Goal: Use online tool/utility: Use online tool/utility

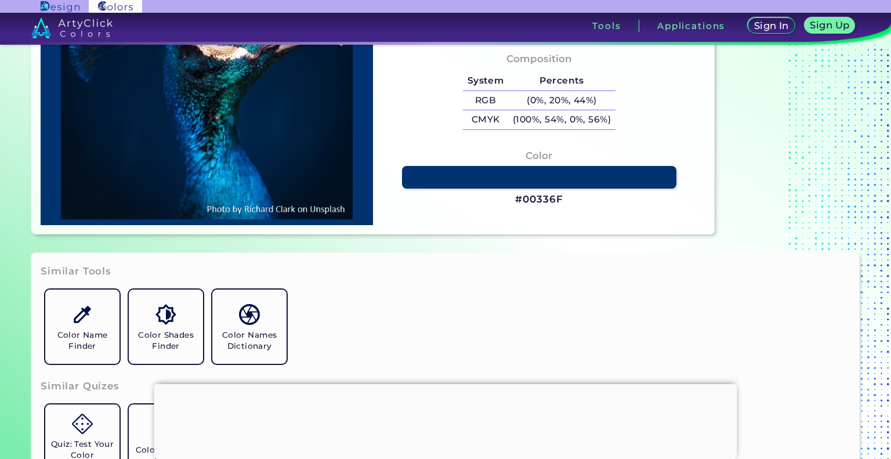
scroll to position [217, 0]
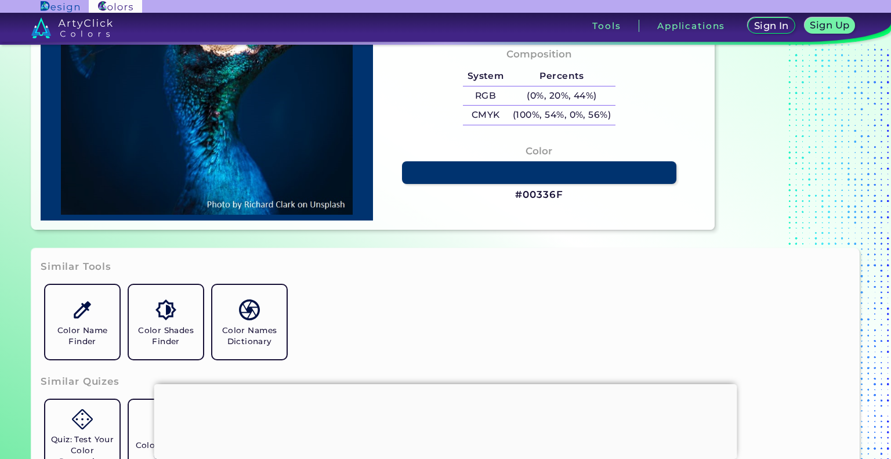
type input "#071b2e"
type input "#071B2E"
type input "#0387b9"
type input "#0387B9"
type input "#0062ab"
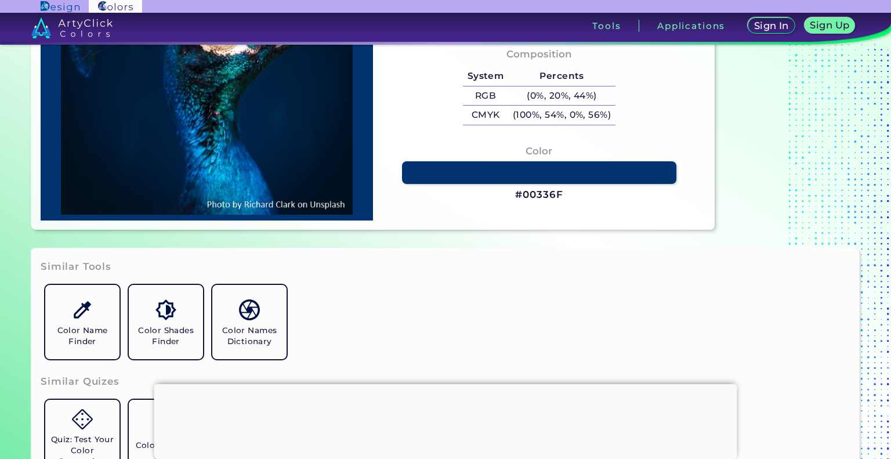
type input "#0062AB"
type input "#001327"
type input "#00101f"
type input "#00101F"
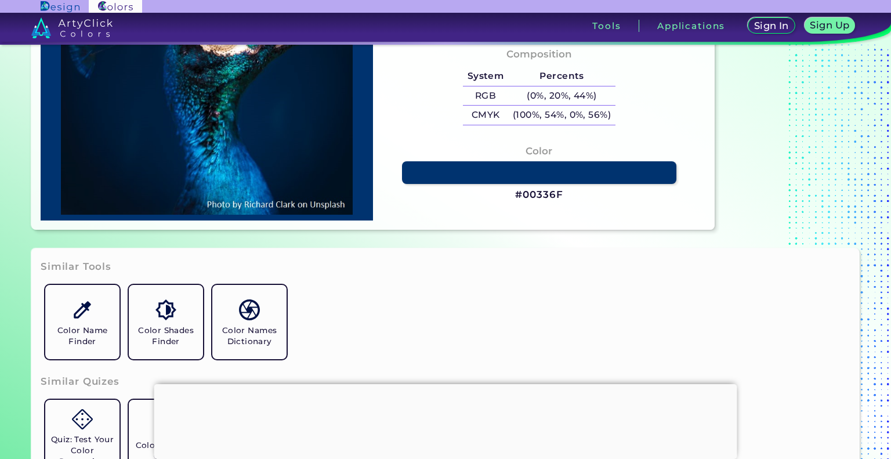
type input "#000000"
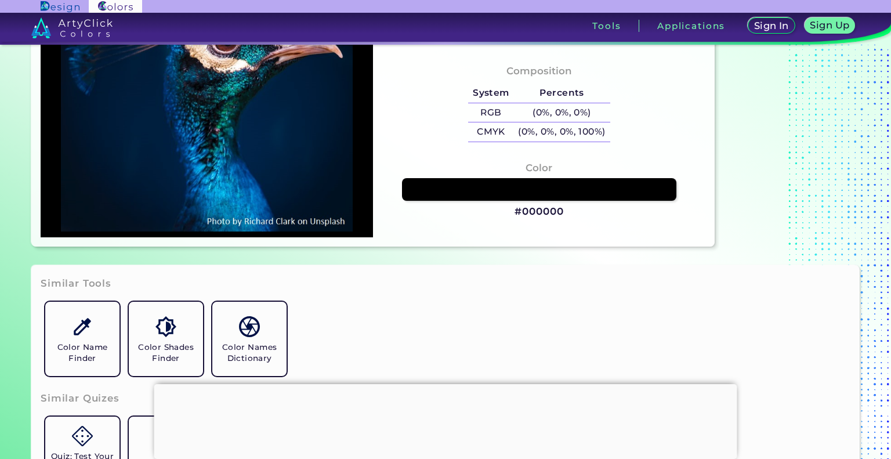
scroll to position [201, 0]
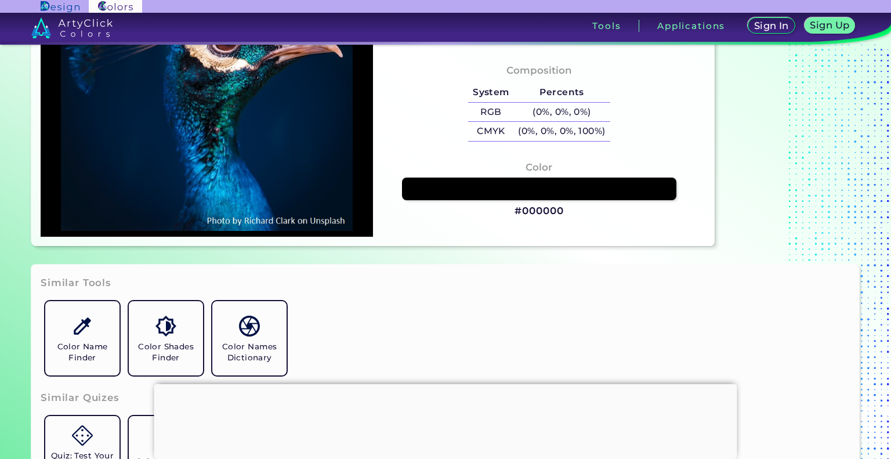
type input "#00152a"
type input "#00152A"
type input "#012245"
type input "#0f4943"
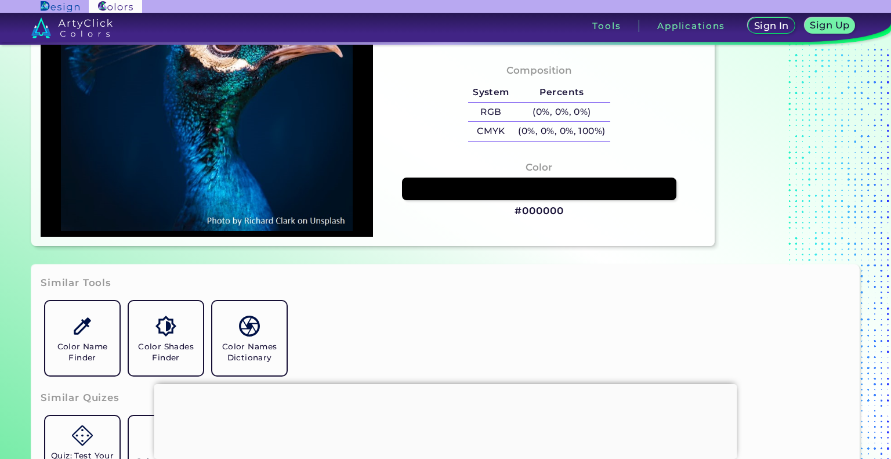
type input "#0F4943"
type input "#010d17"
type input "#010D17"
type input "#0b1b24"
type input "#0B1B24"
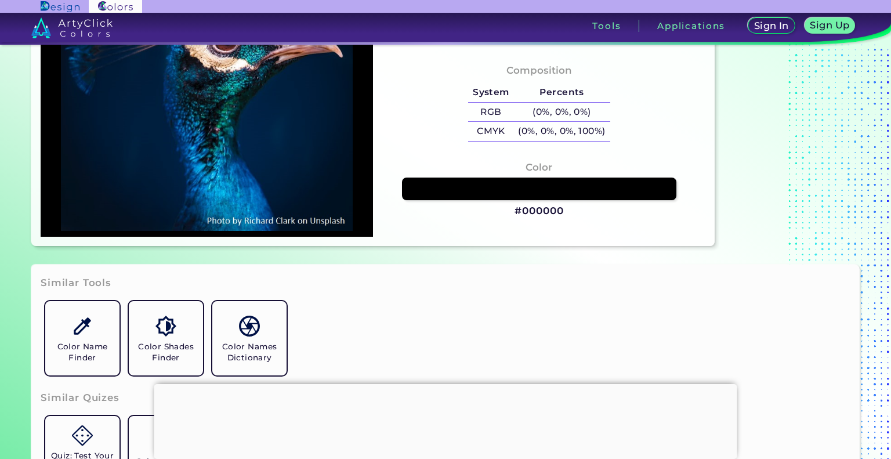
type input "#0b1828"
type input "#0B1828"
type input "#061a26"
type input "#061A26"
